Goal: Task Accomplishment & Management: Manage account settings

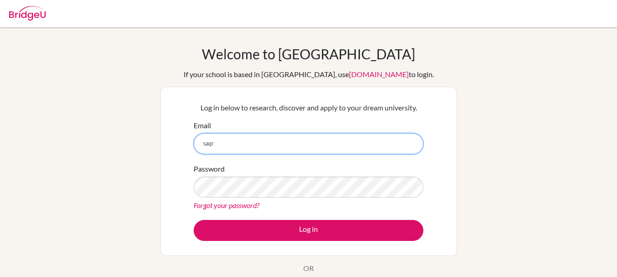
click at [271, 142] on input "saqr" at bounding box center [309, 143] width 230 height 21
click at [298, 146] on input "[EMAIL_ADDRESS]" at bounding box center [309, 143] width 230 height 21
type input "[EMAIL_ADDRESS][DOMAIN_NAME]"
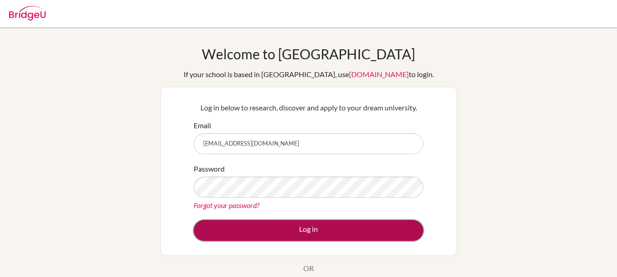
click at [267, 235] on button "Log in" at bounding box center [309, 230] width 230 height 21
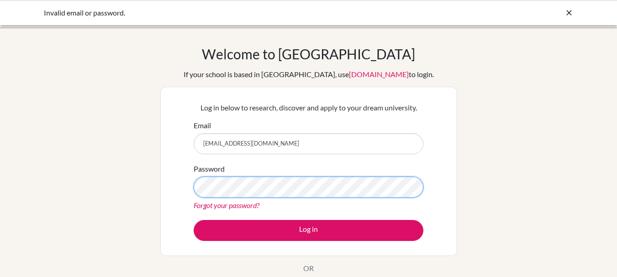
click at [194, 220] on button "Log in" at bounding box center [309, 230] width 230 height 21
